Goal: Transaction & Acquisition: Download file/media

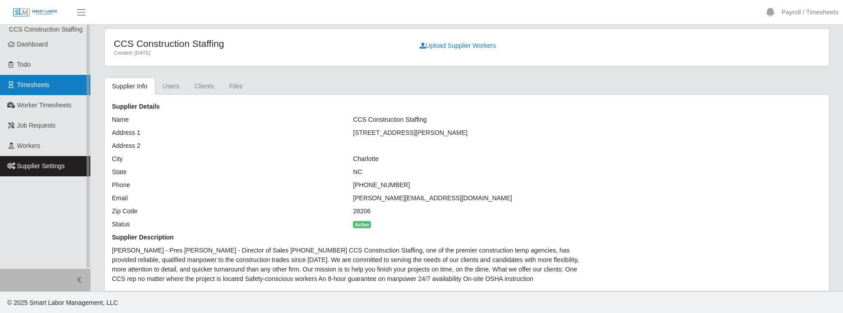
click at [26, 87] on span "Timesheets" at bounding box center [33, 84] width 32 height 7
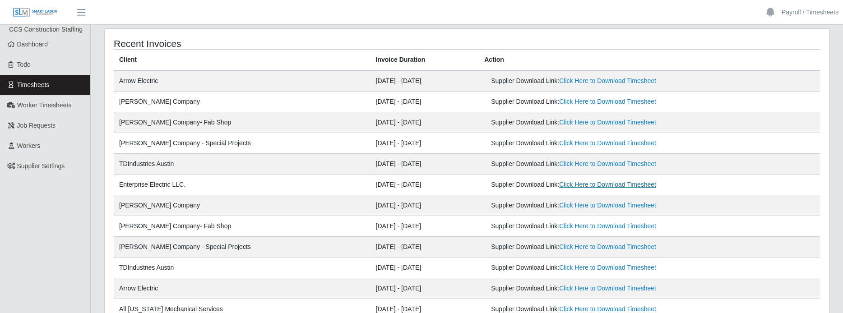
click at [621, 183] on link "Click Here to Download Timesheet" at bounding box center [607, 184] width 97 height 7
click at [559, 166] on link "Click Here to Download Timesheet" at bounding box center [607, 163] width 97 height 7
click at [559, 139] on link "Click Here to Download Timesheet" at bounding box center [607, 142] width 97 height 7
click at [571, 121] on link "Click Here to Download Timesheet" at bounding box center [607, 122] width 97 height 7
click at [600, 103] on link "Click Here to Download Timesheet" at bounding box center [607, 101] width 97 height 7
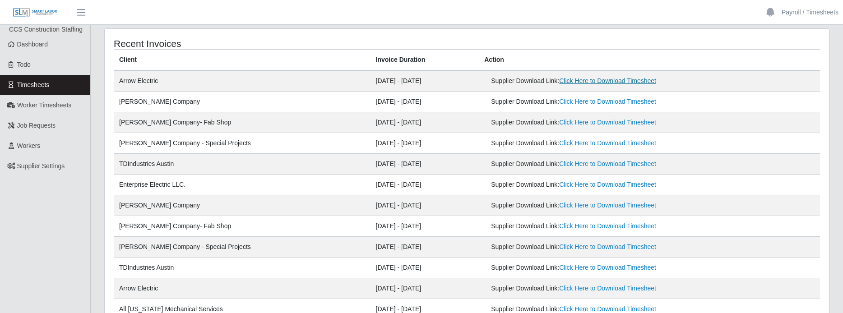
click at [603, 82] on link "Click Here to Download Timesheet" at bounding box center [607, 80] width 97 height 7
